Goal: Task Accomplishment & Management: Complete application form

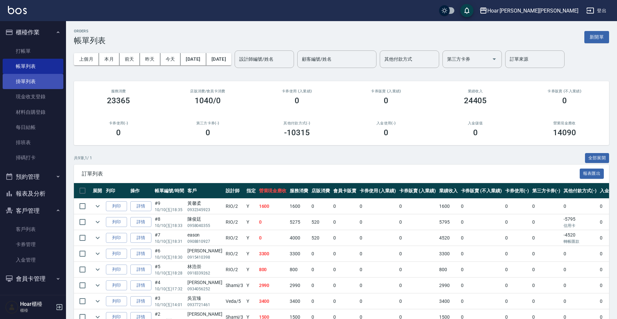
click at [28, 83] on link "掛單列表" at bounding box center [33, 81] width 61 height 15
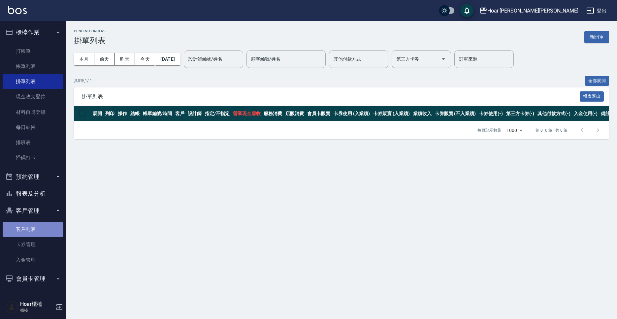
click at [26, 232] on link "客戶列表" at bounding box center [33, 229] width 61 height 15
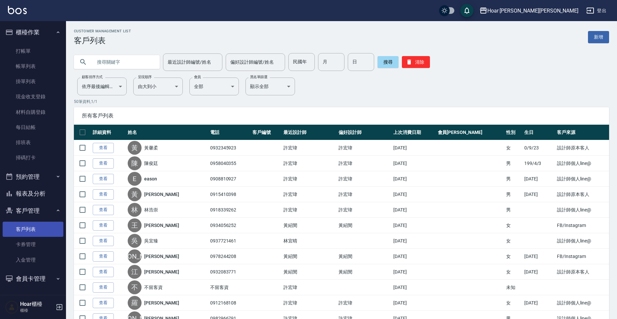
click at [26, 232] on link "客戶列表" at bounding box center [33, 229] width 61 height 15
click at [590, 36] on link "新增" at bounding box center [598, 37] width 21 height 12
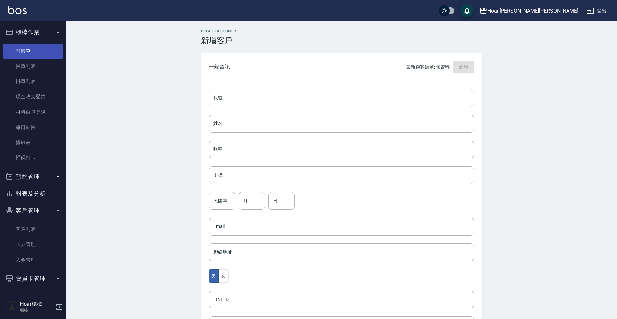
click at [31, 55] on link "打帳單" at bounding box center [33, 51] width 61 height 15
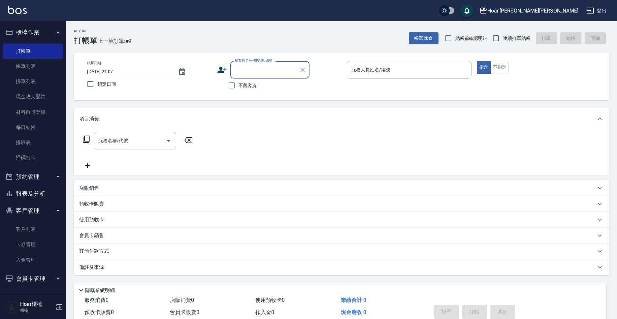
click at [252, 69] on input "顧客姓名/手機號碼/編號" at bounding box center [264, 70] width 63 height 12
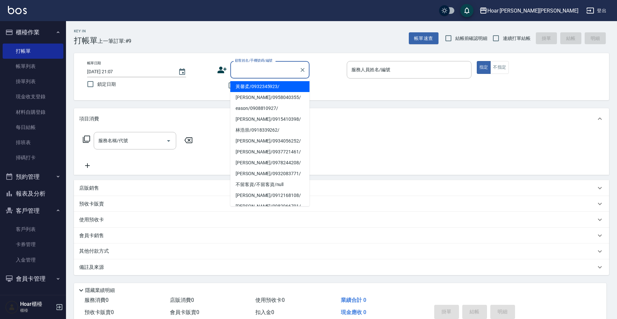
click at [375, 86] on div "帳單日期 [DATE] 21:07 鎖定日期 顧客姓名/手機號碼/編號 顧客姓名/手機號碼/編號 不留客資 服務人員姓名/編號 服務人員姓名/編號 指定 不指定" at bounding box center [341, 76] width 519 height 31
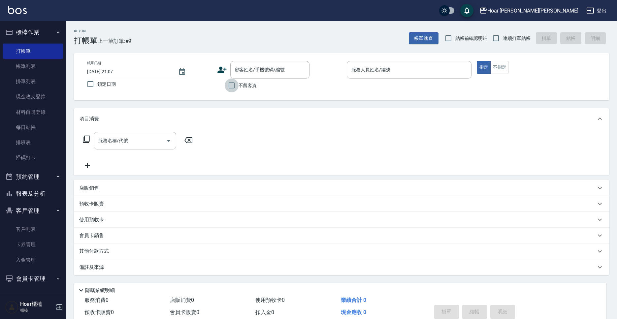
drag, startPoint x: 228, startPoint y: 88, endPoint x: 493, endPoint y: 90, distance: 265.4
click at [228, 88] on input "不留客資" at bounding box center [232, 85] width 14 height 14
checkbox input "true"
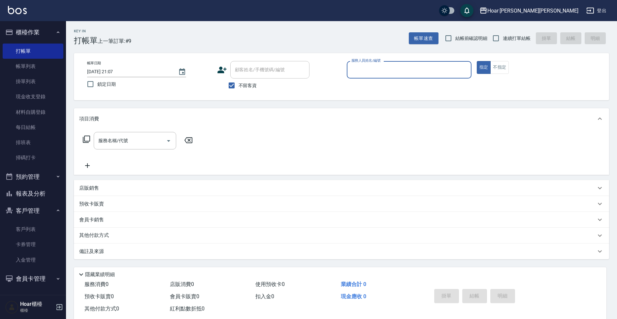
click at [338, 80] on div "顧客姓名/手機號碼/編號 顧客姓名/手機號碼/編號 不留客資" at bounding box center [279, 76] width 125 height 31
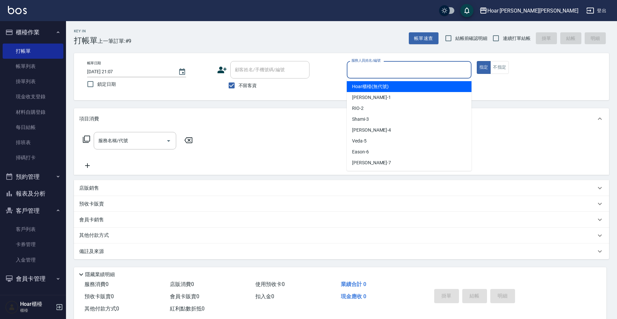
click at [367, 75] on input "服務人員姓名/編號" at bounding box center [408, 70] width 119 height 12
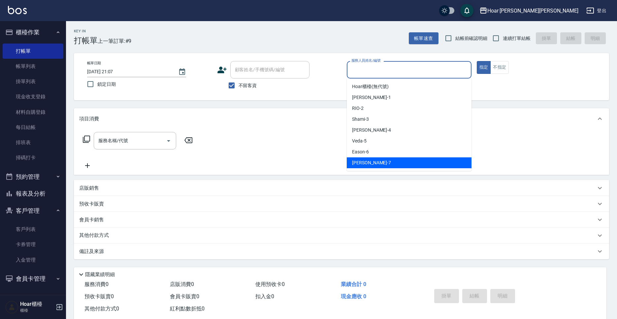
click at [381, 161] on div "[PERSON_NAME] -7" at bounding box center [409, 162] width 125 height 11
type input "[PERSON_NAME]-7"
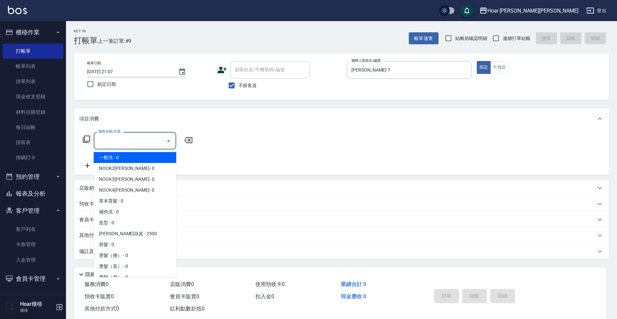
click at [115, 141] on input "服務名稱/代號" at bounding box center [130, 141] width 67 height 12
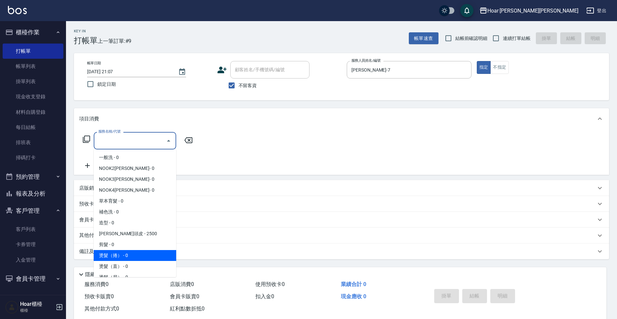
click at [144, 257] on span "燙髮（捲） - 0" at bounding box center [135, 255] width 82 height 11
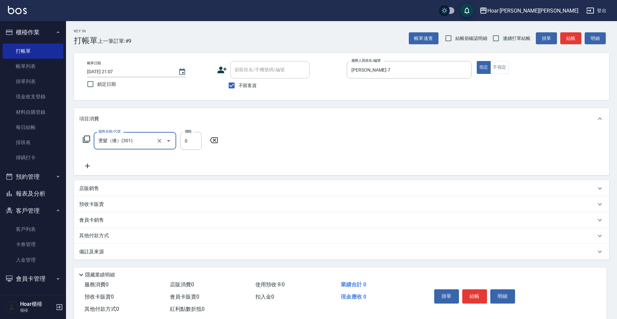
type input "燙髮（捲）(301)"
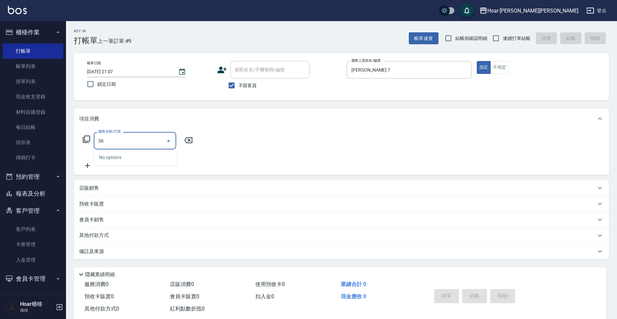
type input "3"
type input "3360"
click at [198, 152] on div "服務名稱/代號 服務名稱/代號" at bounding box center [341, 151] width 535 height 45
click at [170, 142] on icon "Open" at bounding box center [169, 141] width 8 height 8
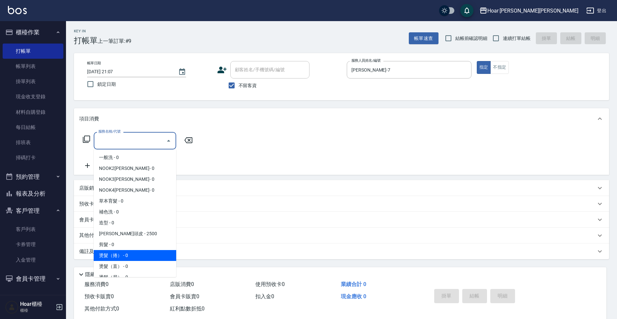
click at [130, 256] on span "燙髮（捲） - 0" at bounding box center [135, 255] width 82 height 11
type input "燙髮（捲）(301)"
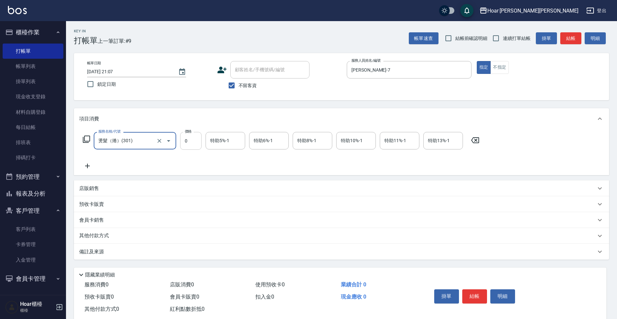
click at [196, 143] on input "0" at bounding box center [190, 141] width 21 height 18
type input "3360"
click at [87, 167] on icon at bounding box center [87, 166] width 5 height 5
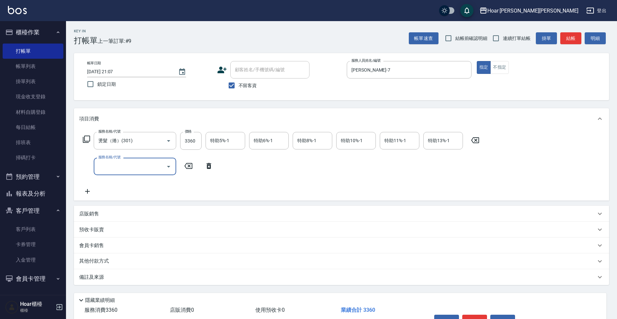
click at [240, 177] on div "服務名稱/代號 燙髮（捲）(301) 服務名稱/代號 價格 3360 價格 特助5%-1 特助5%-1 特助6%-1 特助6%-1 特助8%-1 特助8%-1…" at bounding box center [281, 163] width 404 height 63
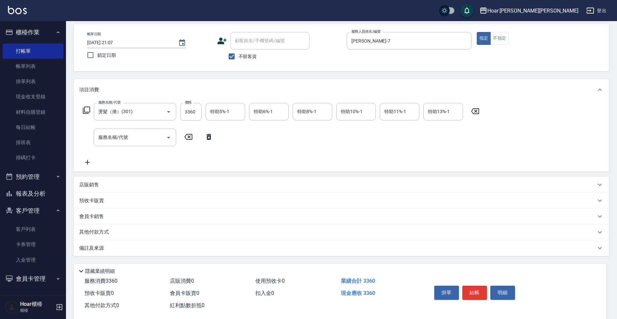
scroll to position [41, 0]
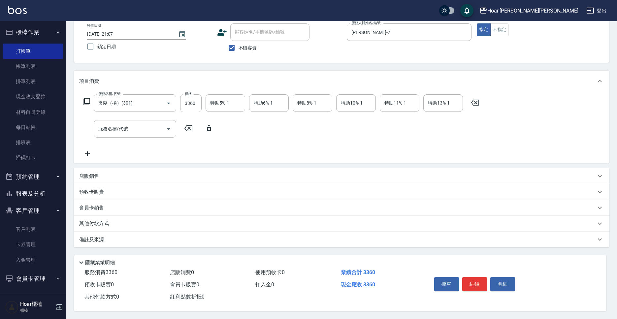
click at [116, 224] on div "其他付款方式" at bounding box center [337, 223] width 516 height 7
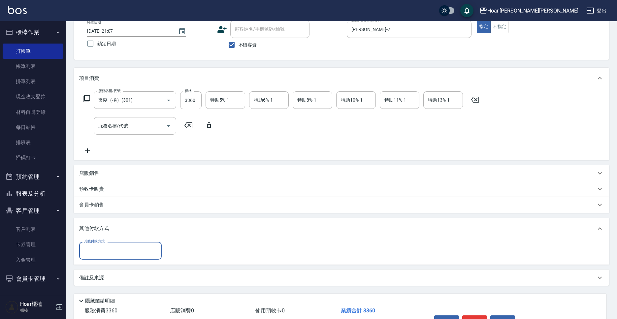
scroll to position [0, 0]
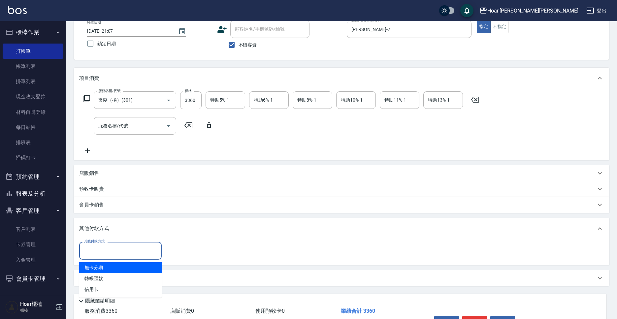
click at [126, 248] on input "其他付款方式" at bounding box center [120, 251] width 76 height 12
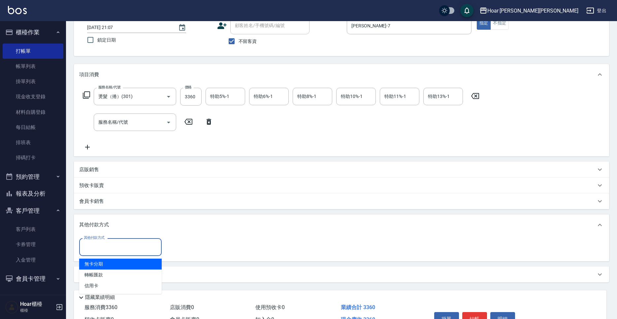
scroll to position [46, 0]
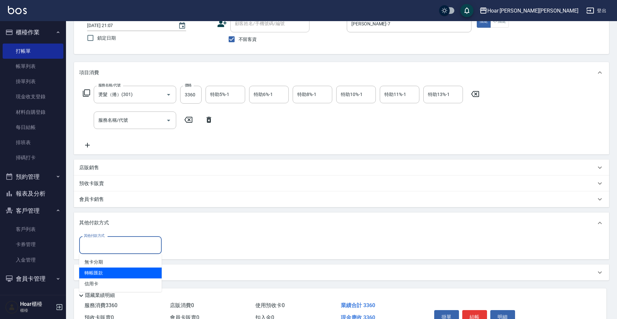
click at [114, 271] on span "轉帳匯款" at bounding box center [120, 272] width 82 height 11
type input "轉帳匯款"
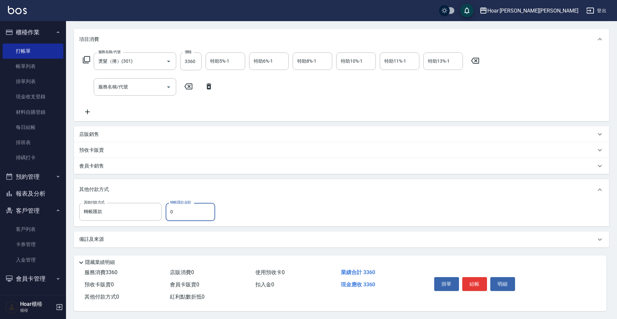
scroll to position [82, 0]
click at [193, 208] on input "0" at bounding box center [190, 212] width 49 height 18
type input "3360"
click at [470, 279] on button "結帳" at bounding box center [474, 284] width 25 height 14
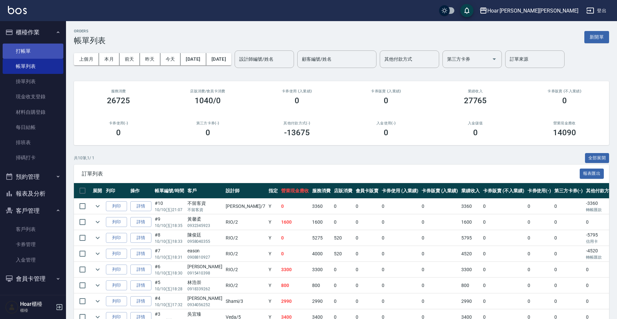
click at [31, 52] on link "打帳單" at bounding box center [33, 51] width 61 height 15
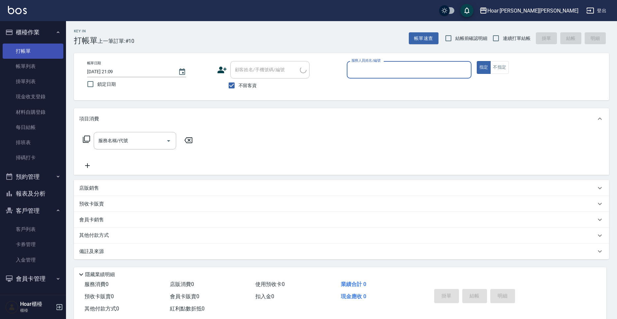
scroll to position [0, 0]
click at [398, 73] on input "服務人員姓名/編號" at bounding box center [408, 70] width 119 height 12
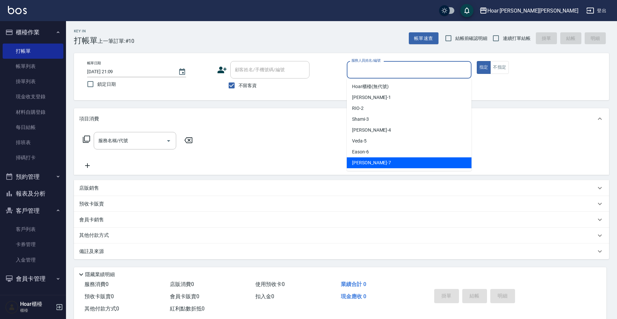
click at [390, 168] on ul "Hoar櫃檯 (無代號) [PERSON_NAME] -1 RIO -2 Shami -3 Emma -4 Veda -5 Eason -6 [PERSON_…" at bounding box center [409, 124] width 125 height 92
click at [391, 167] on div "[PERSON_NAME] -7" at bounding box center [409, 162] width 125 height 11
type input "[PERSON_NAME]-7"
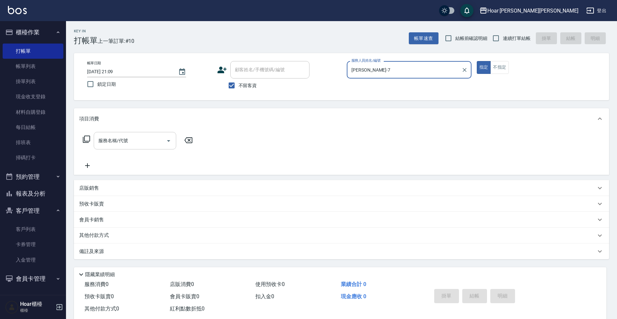
click at [147, 145] on input "服務名稱/代號" at bounding box center [130, 141] width 67 height 12
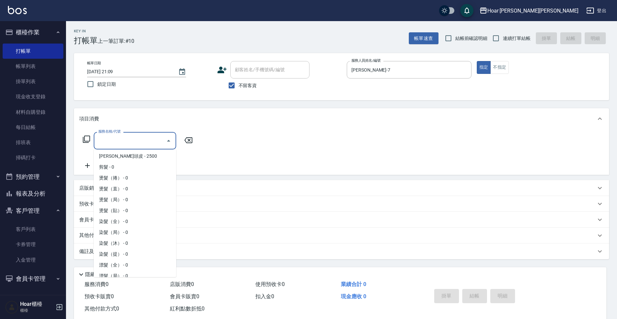
scroll to position [0, 0]
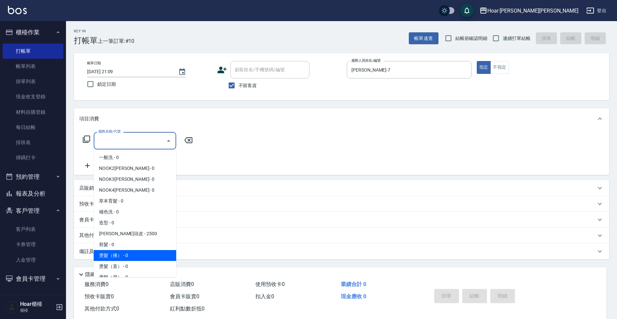
drag, startPoint x: 146, startPoint y: 255, endPoint x: 145, endPoint y: 250, distance: 4.4
click at [146, 254] on span "燙髮（捲） - 0" at bounding box center [135, 255] width 82 height 11
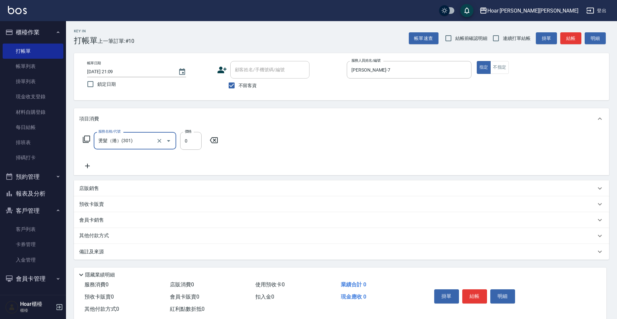
type input "燙髮（捲）(301)"
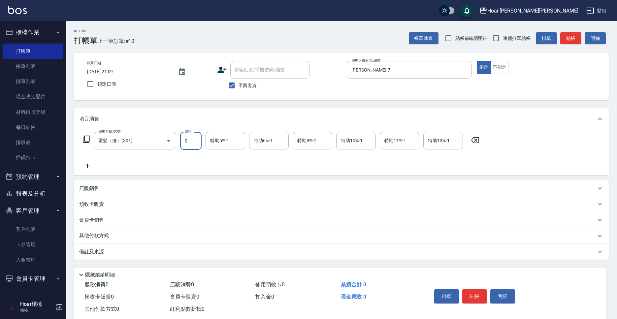
click at [199, 141] on input "0" at bounding box center [190, 141] width 21 height 18
click at [198, 141] on input "0" at bounding box center [190, 141] width 21 height 18
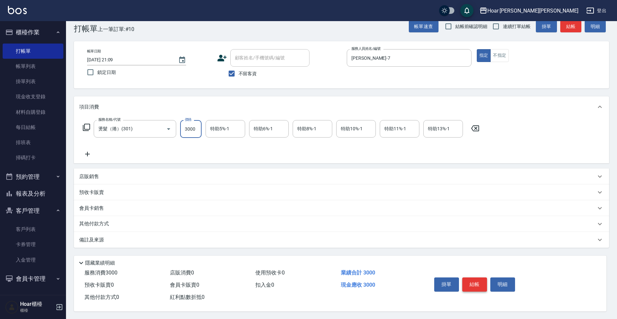
type input "3000"
click at [483, 285] on button "結帳" at bounding box center [474, 284] width 25 height 14
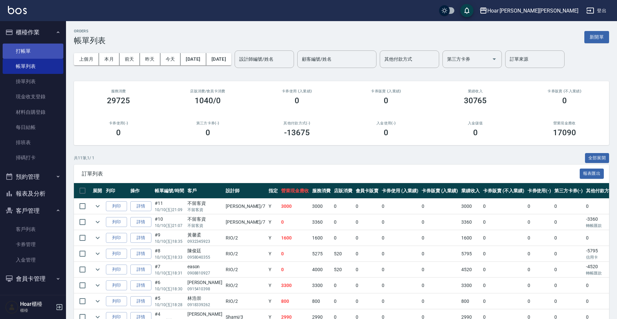
click at [32, 51] on link "打帳單" at bounding box center [33, 51] width 61 height 15
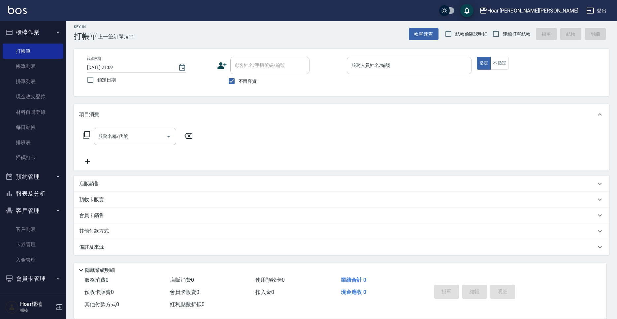
drag, startPoint x: 407, startPoint y: 63, endPoint x: 408, endPoint y: 67, distance: 4.1
click at [408, 65] on input "服務人員姓名/編號" at bounding box center [408, 66] width 119 height 12
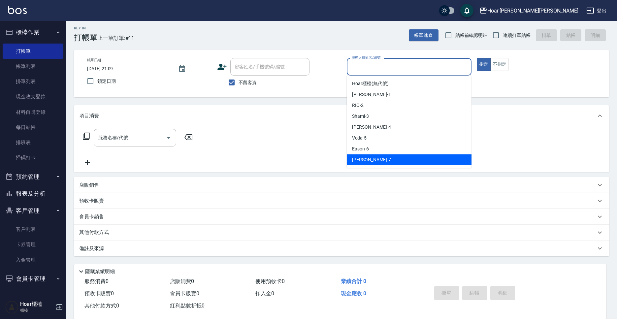
drag, startPoint x: 397, startPoint y: 162, endPoint x: 392, endPoint y: 161, distance: 5.3
click at [397, 162] on div "[PERSON_NAME] -7" at bounding box center [409, 159] width 125 height 11
type input "[PERSON_NAME]-7"
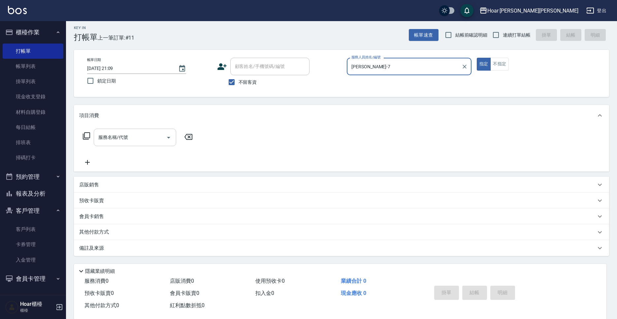
click at [134, 140] on input "服務名稱/代號" at bounding box center [130, 138] width 67 height 12
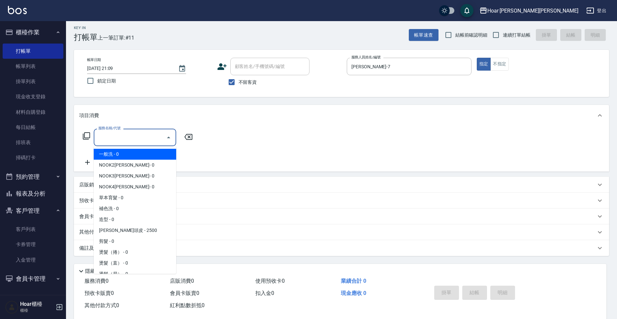
scroll to position [2, 0]
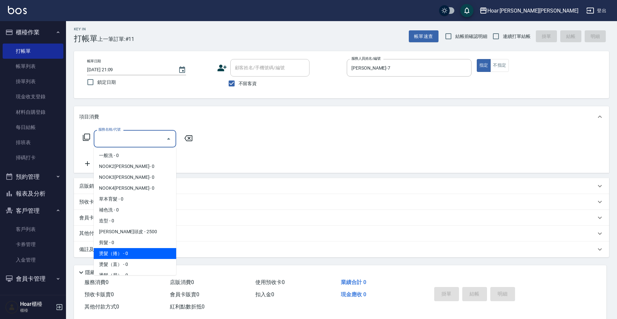
click at [147, 251] on span "燙髮（捲） - 0" at bounding box center [135, 253] width 82 height 11
type input "燙髮（捲）(301)"
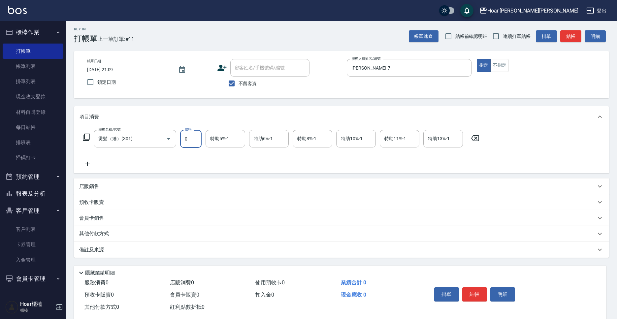
click at [190, 140] on input "0" at bounding box center [190, 139] width 21 height 18
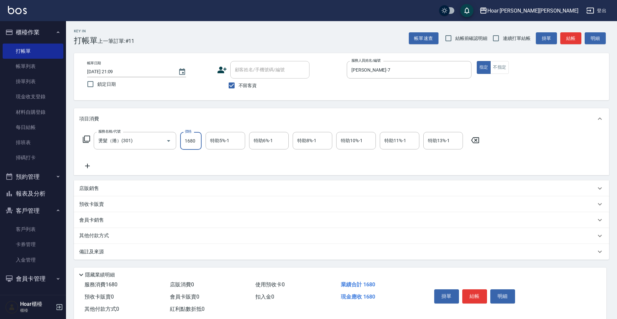
scroll to position [15, 0]
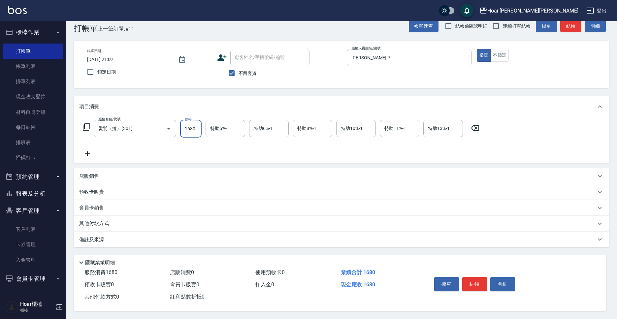
type input "1680"
click at [86, 150] on icon at bounding box center [87, 154] width 16 height 8
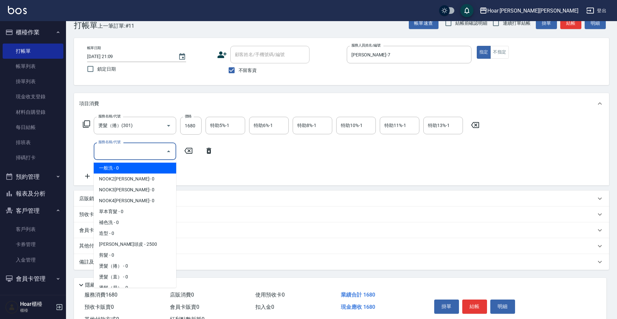
click at [134, 147] on input "服務名稱/代號" at bounding box center [130, 151] width 67 height 12
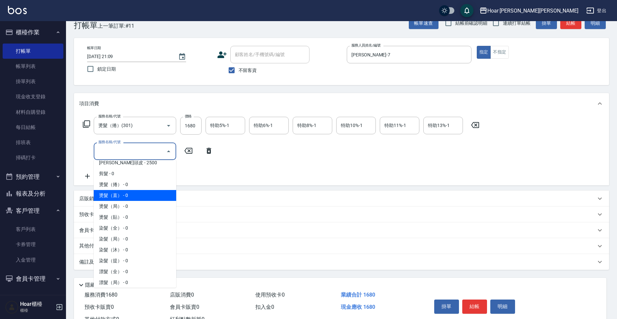
scroll to position [88, 0]
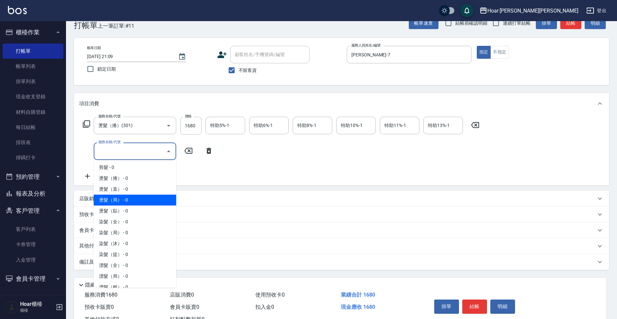
click at [139, 195] on span "燙髮（局） - 0" at bounding box center [135, 200] width 82 height 11
type input "燙髮（局）(303)"
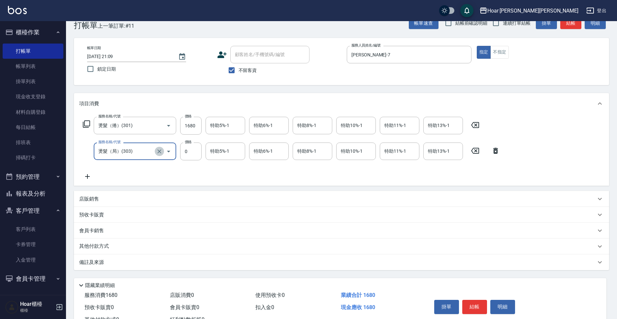
click at [162, 152] on icon "Clear" at bounding box center [159, 151] width 7 height 7
click at [168, 152] on icon "Open" at bounding box center [168, 152] width 3 height 2
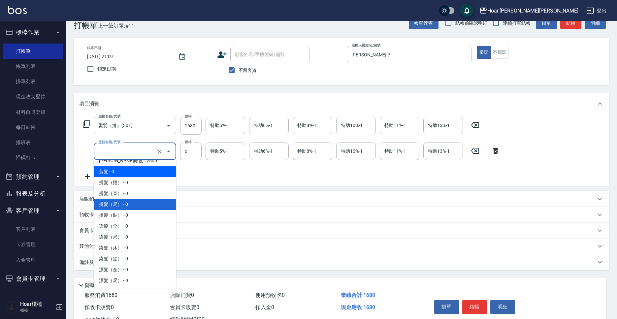
scroll to position [85, 0]
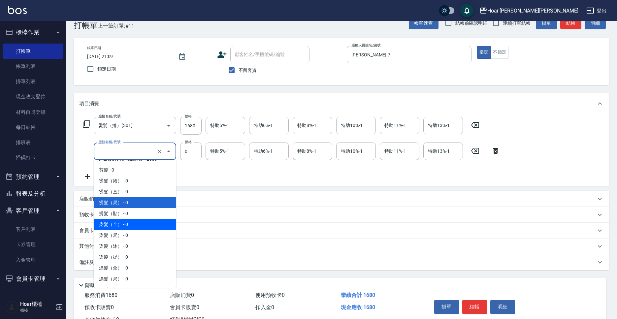
click at [149, 225] on span "染髮（全） - 0" at bounding box center [135, 224] width 82 height 11
type input "染髮（全）(401)"
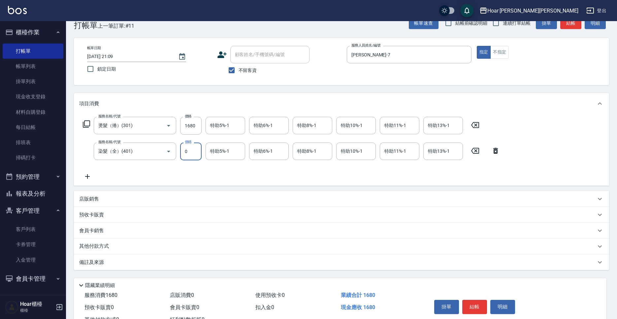
click at [190, 152] on input "0" at bounding box center [190, 151] width 21 height 18
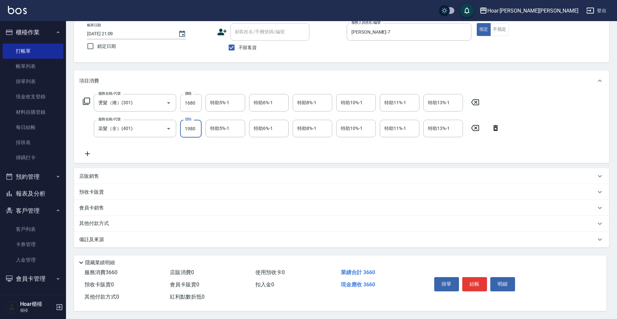
type input "1980"
click at [135, 220] on div "其他付款方式" at bounding box center [337, 223] width 516 height 7
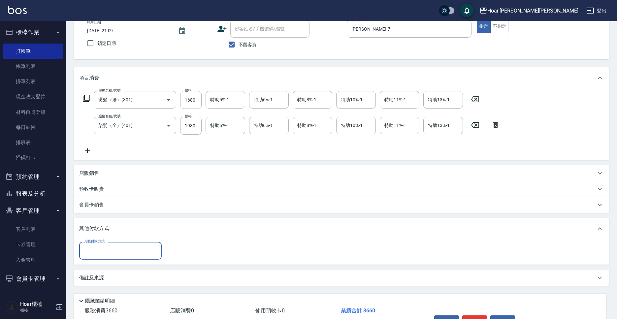
scroll to position [0, 0]
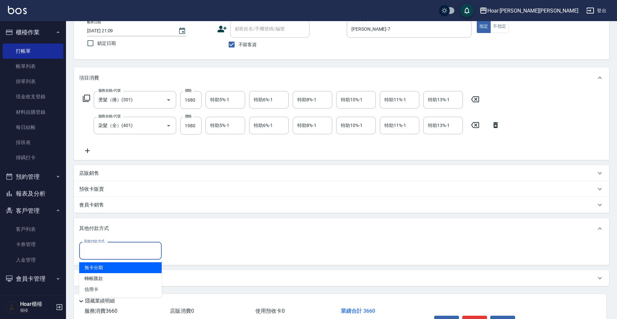
click at [140, 250] on input "其他付款方式" at bounding box center [120, 251] width 76 height 12
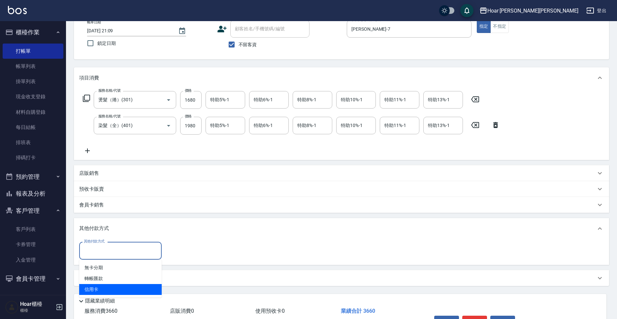
click at [138, 285] on span "信用卡" at bounding box center [120, 289] width 82 height 11
type input "信用卡"
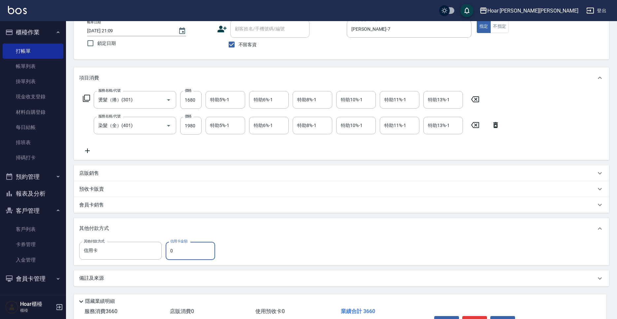
click at [199, 247] on input "0" at bounding box center [190, 251] width 49 height 18
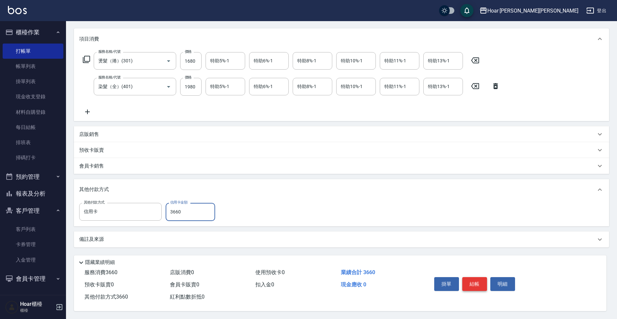
type input "3660"
click at [477, 283] on button "結帳" at bounding box center [474, 284] width 25 height 14
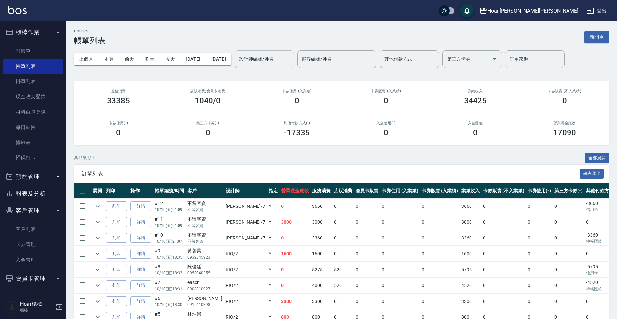
drag, startPoint x: 290, startPoint y: 52, endPoint x: 289, endPoint y: 56, distance: 4.4
click at [290, 52] on div "設計師編號/姓名" at bounding box center [263, 58] width 59 height 17
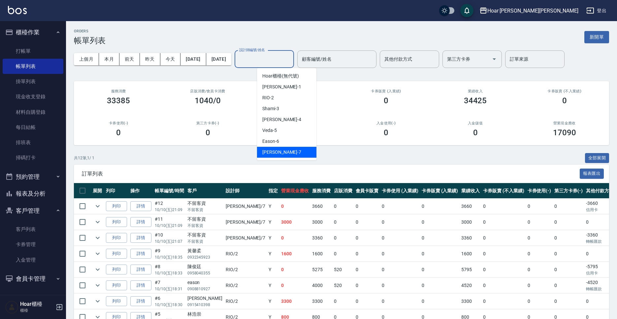
click at [289, 154] on div "[PERSON_NAME] -7" at bounding box center [286, 152] width 59 height 11
type input "[PERSON_NAME]-7"
